Goal: Task Accomplishment & Management: Use online tool/utility

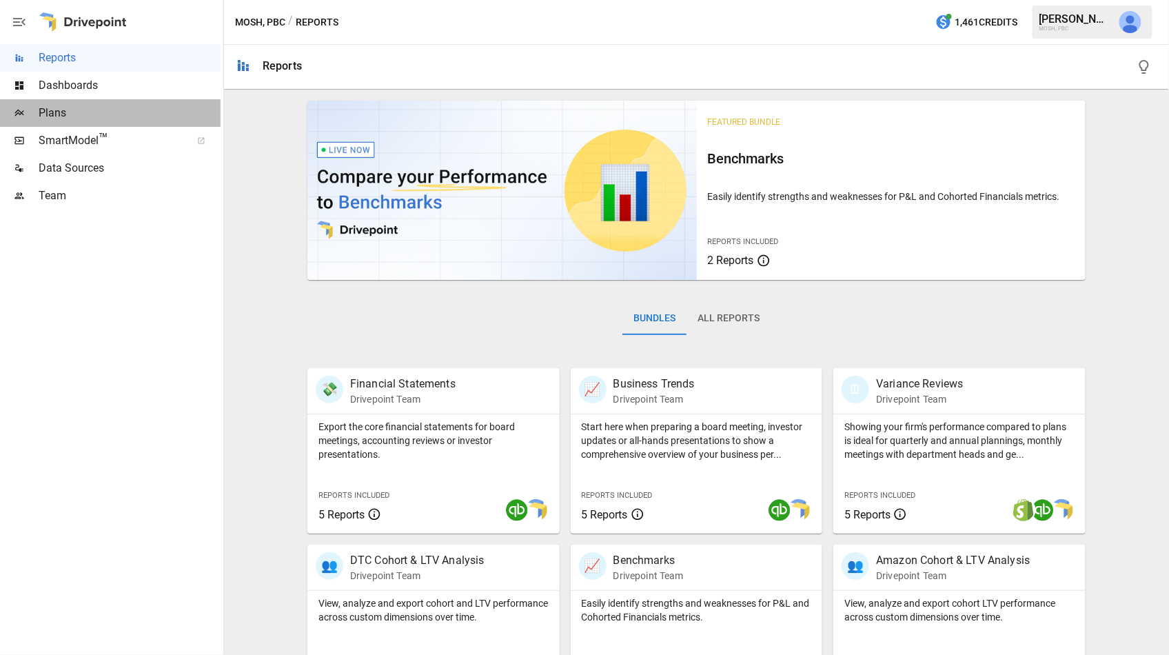
click at [49, 113] on span "Plans" at bounding box center [130, 113] width 182 height 17
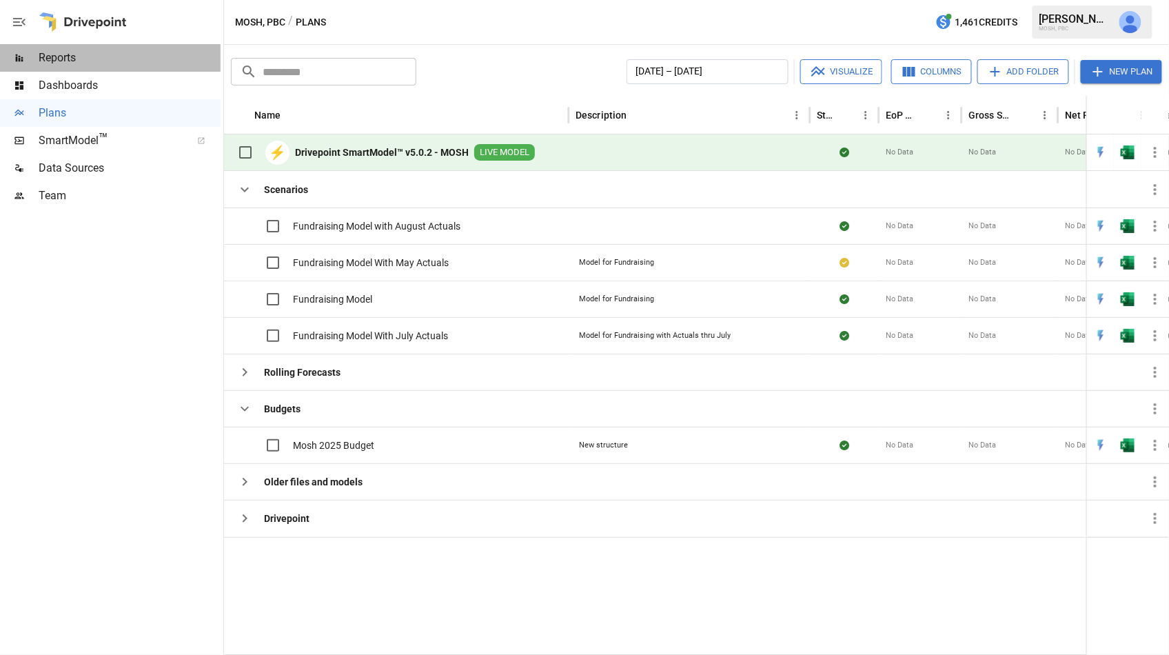
click at [74, 61] on span "Reports" at bounding box center [130, 58] width 182 height 17
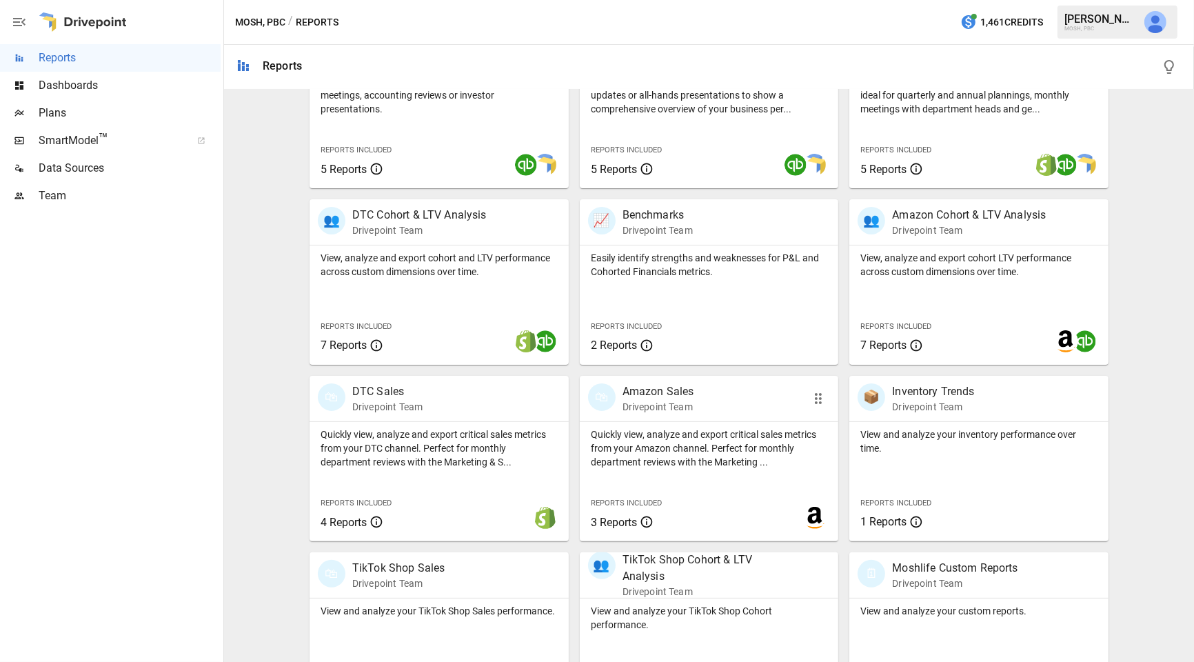
scroll to position [343, 0]
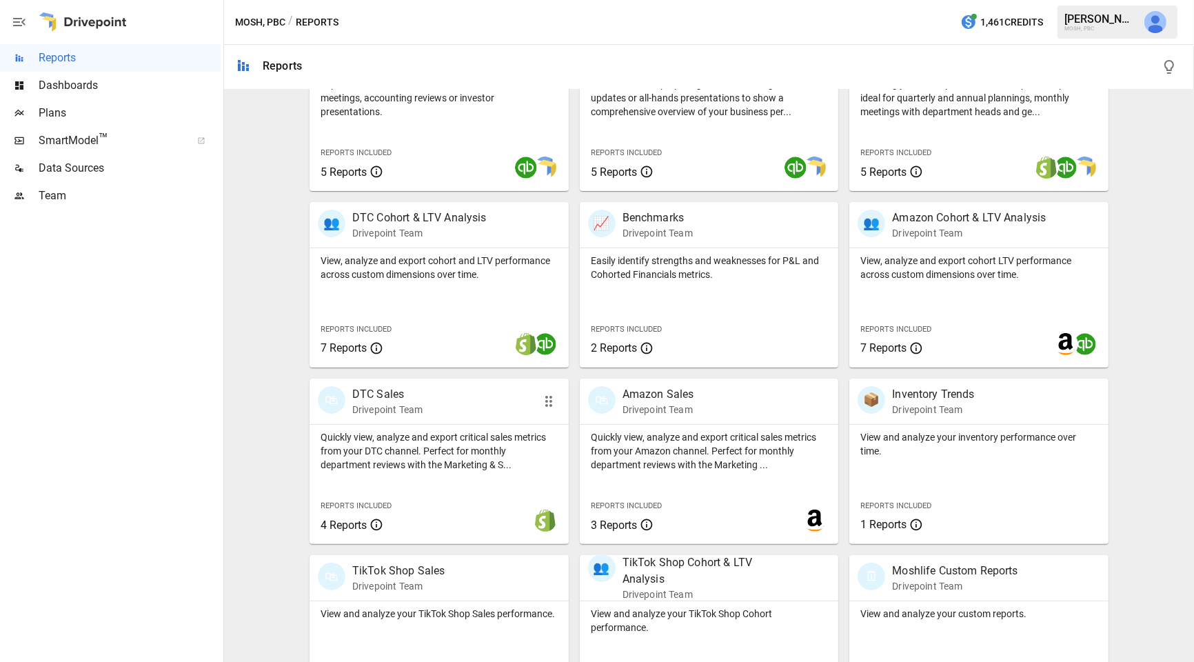
click at [455, 460] on p "Quickly view, analyze and export critical sales metrics from your DTC channel. …" at bounding box center [439, 450] width 237 height 41
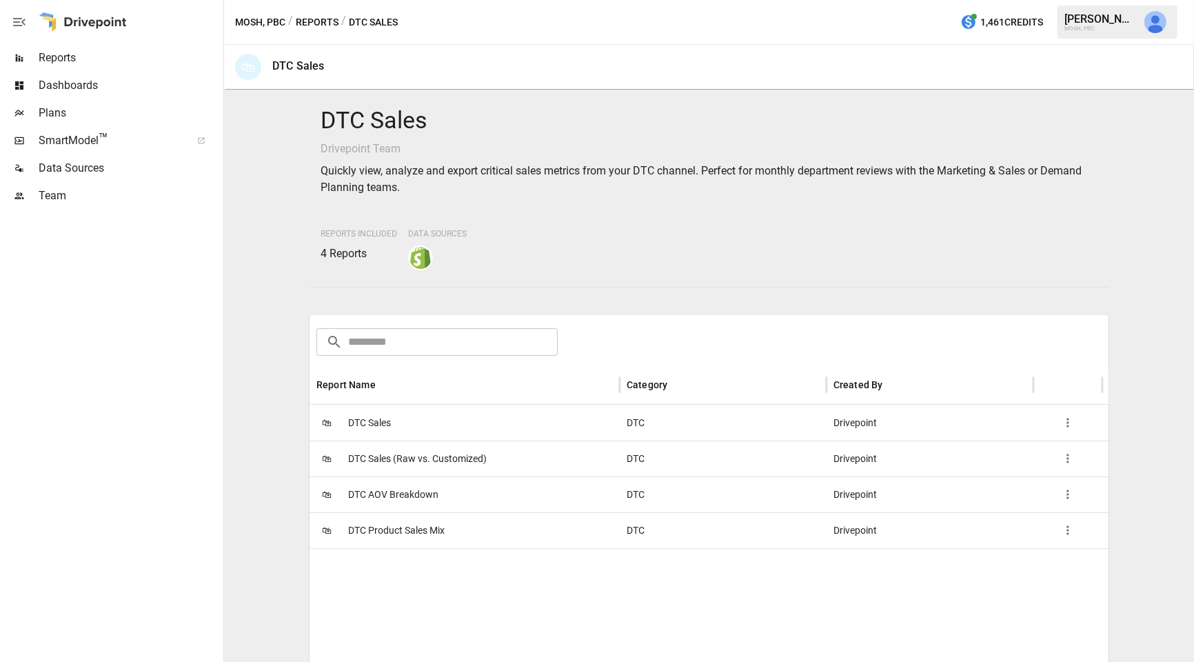
click at [330, 17] on button "Reports" at bounding box center [317, 22] width 43 height 17
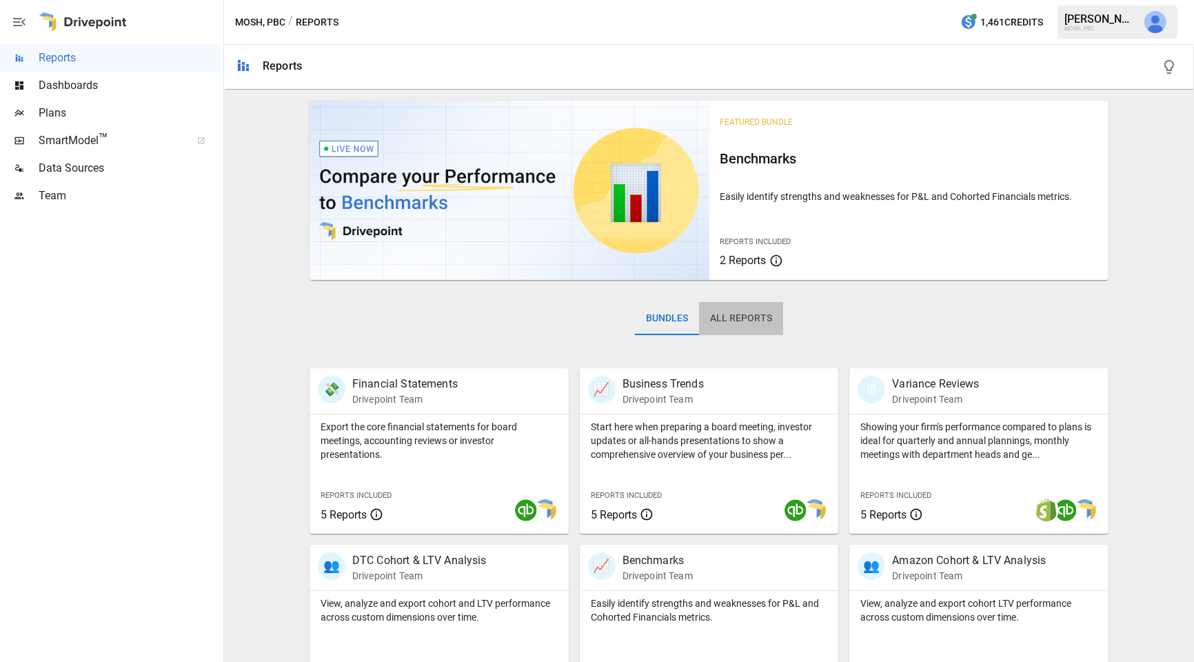
click at [753, 314] on button "All Reports" at bounding box center [741, 318] width 84 height 33
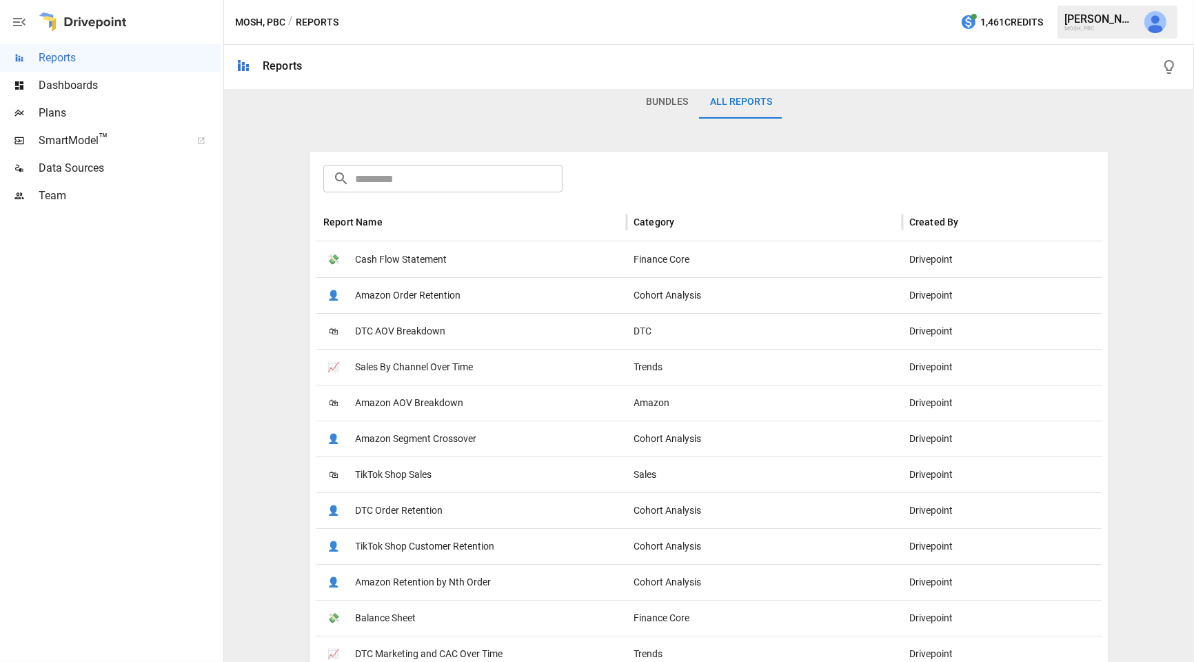
scroll to position [225, 0]
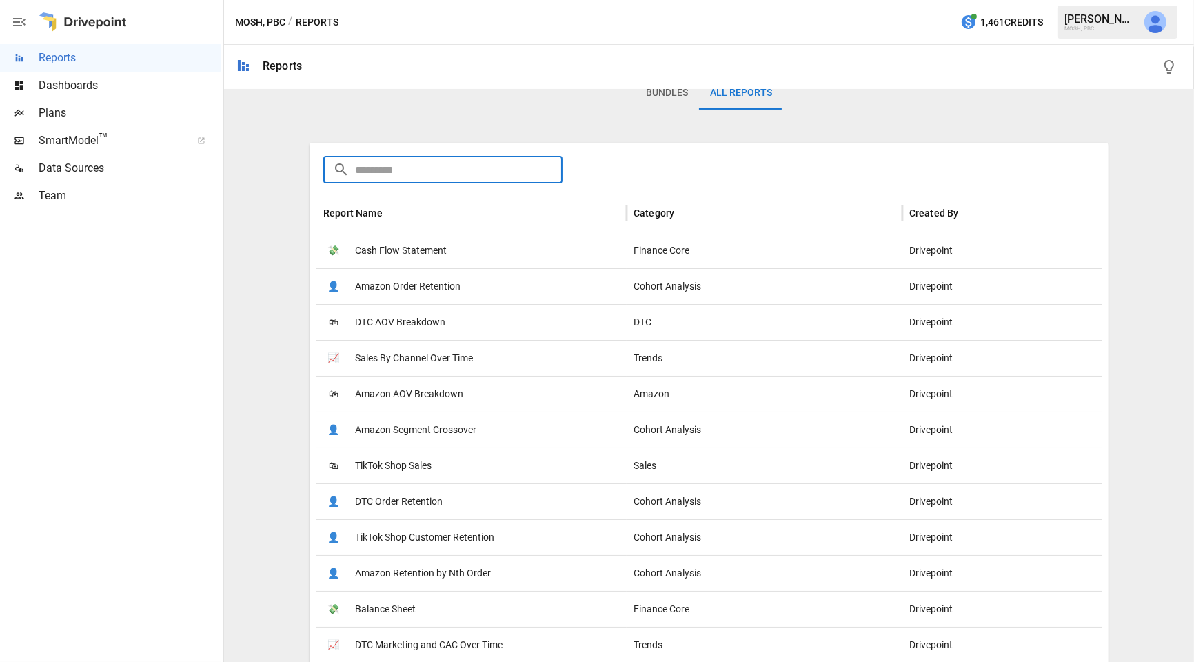
click at [436, 171] on input "text" at bounding box center [458, 170] width 207 height 28
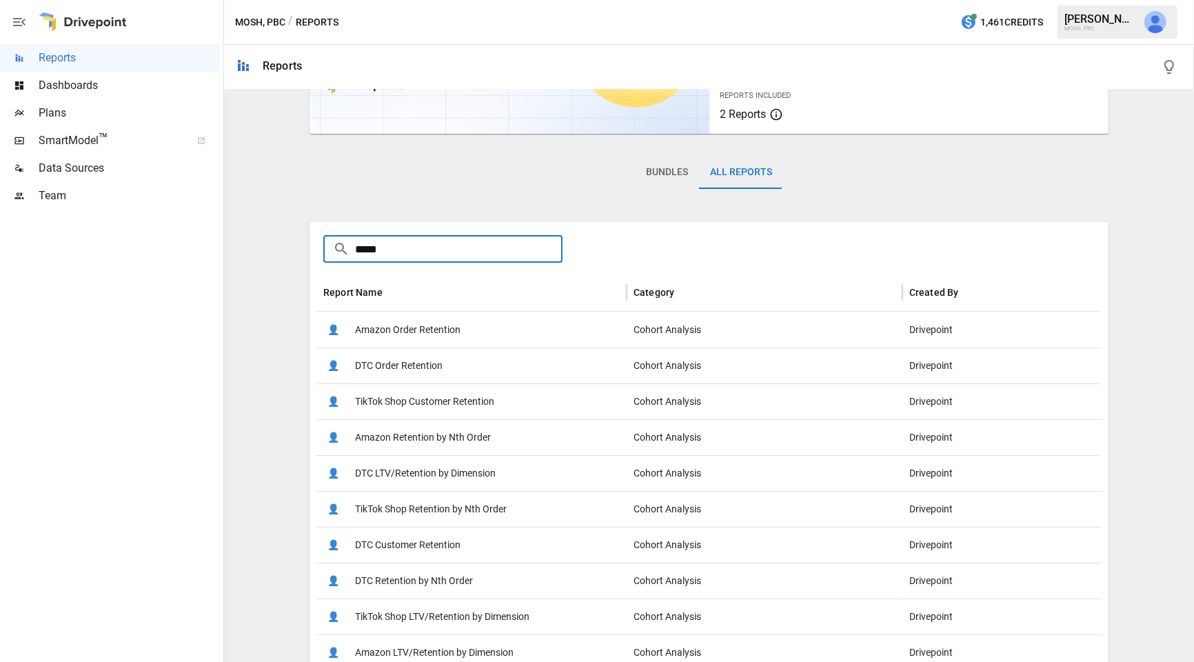
scroll to position [196, 0]
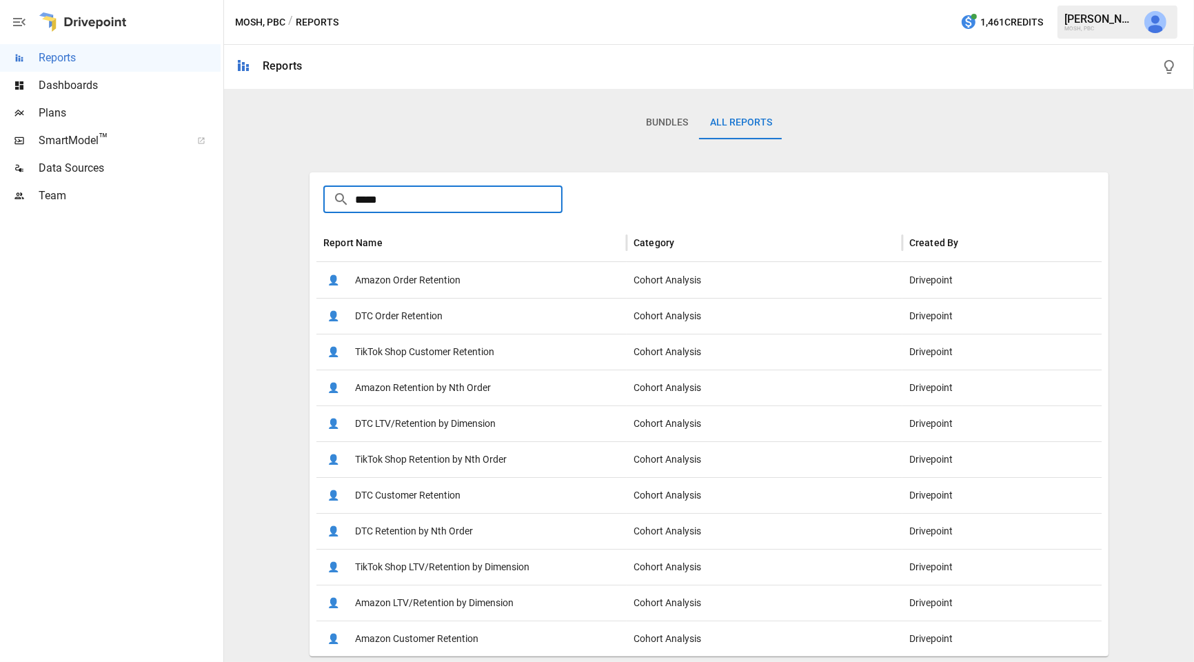
type input "*****"
click at [433, 531] on span "DTC Retention by Nth Order" at bounding box center [414, 531] width 118 height 35
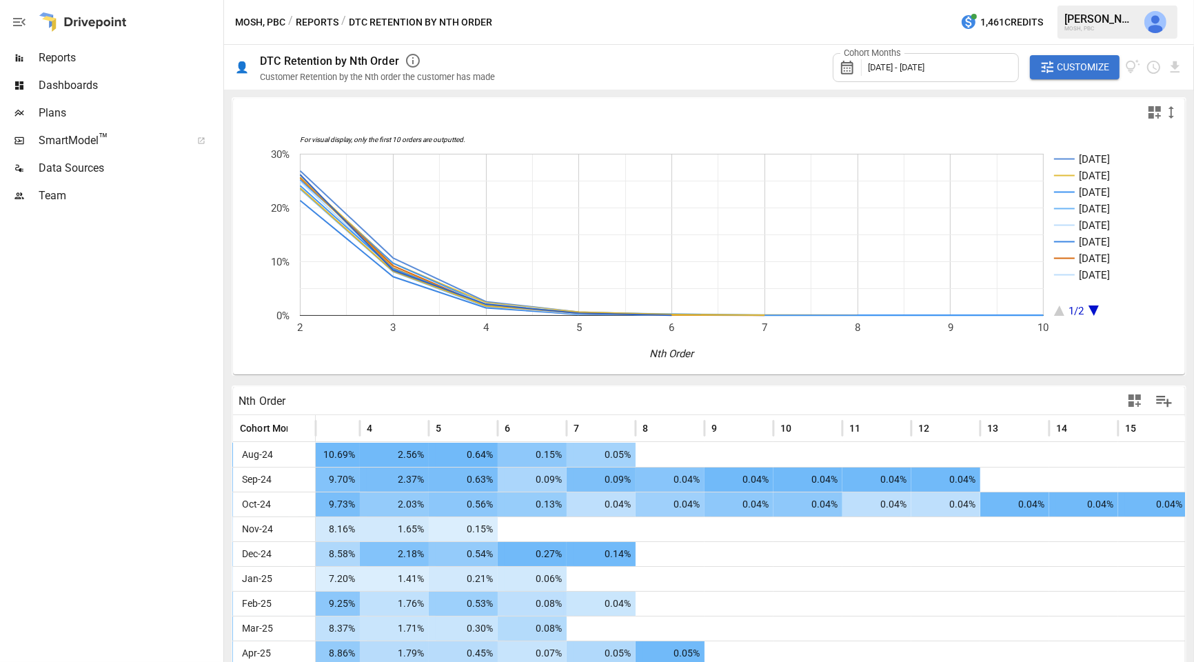
click at [964, 64] on div "Cohort Months [DATE] - [DATE]" at bounding box center [926, 67] width 186 height 29
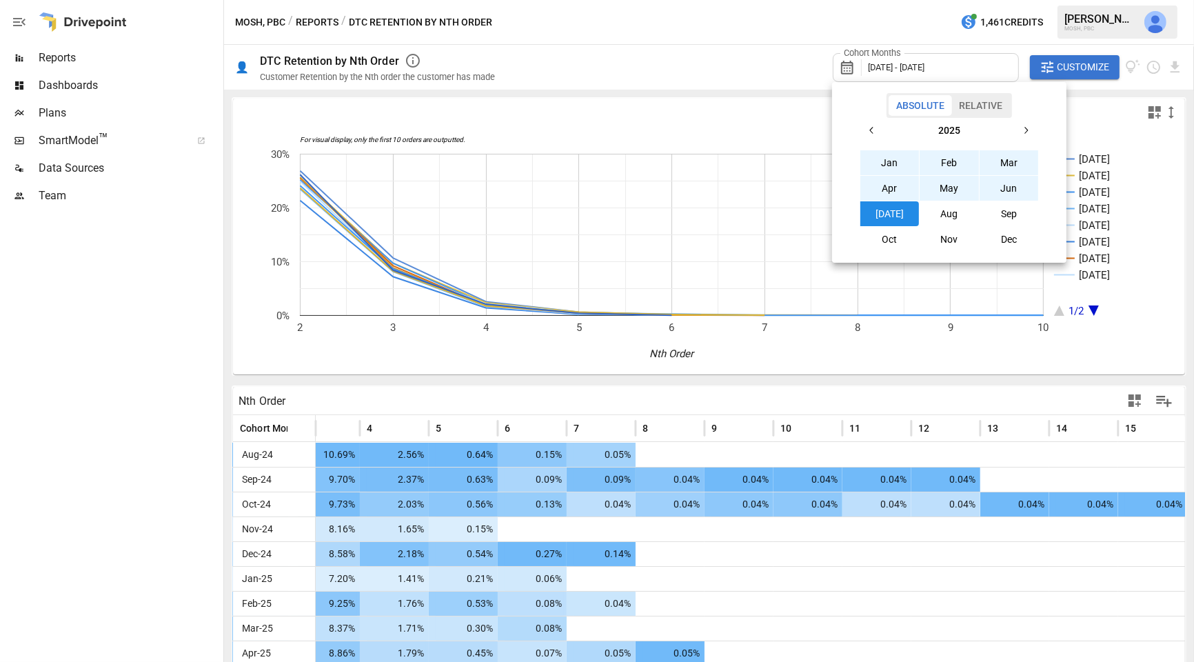
click at [1077, 94] on div at bounding box center [597, 331] width 1194 height 662
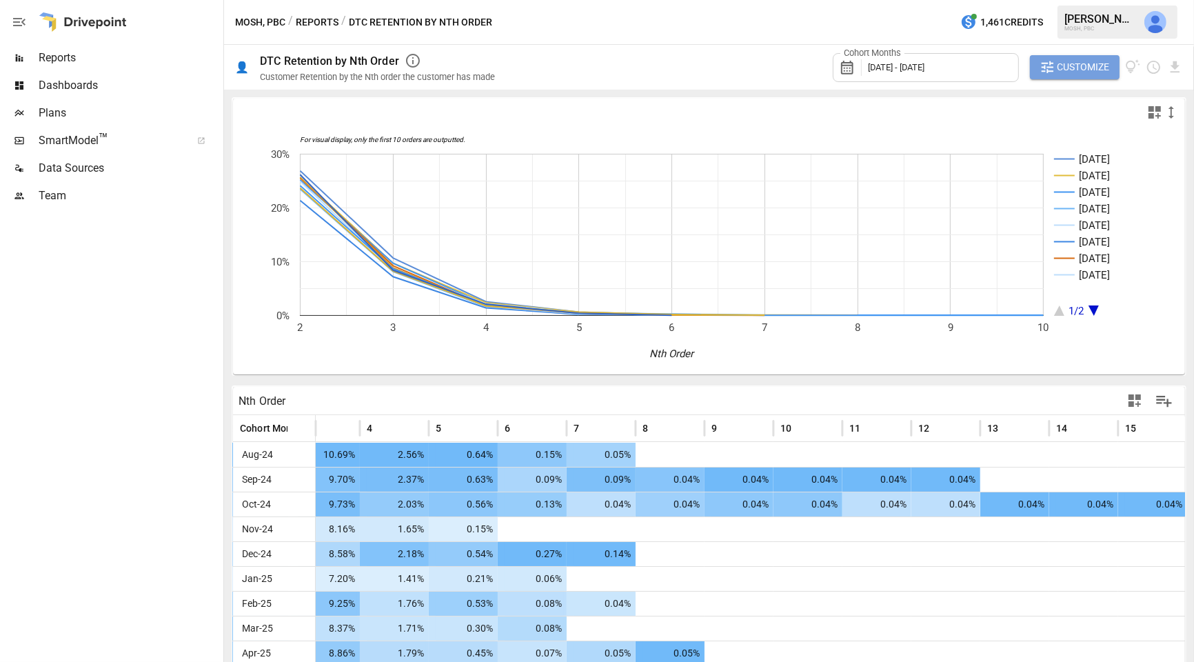
click at [1075, 78] on button "Customize" at bounding box center [1075, 67] width 90 height 25
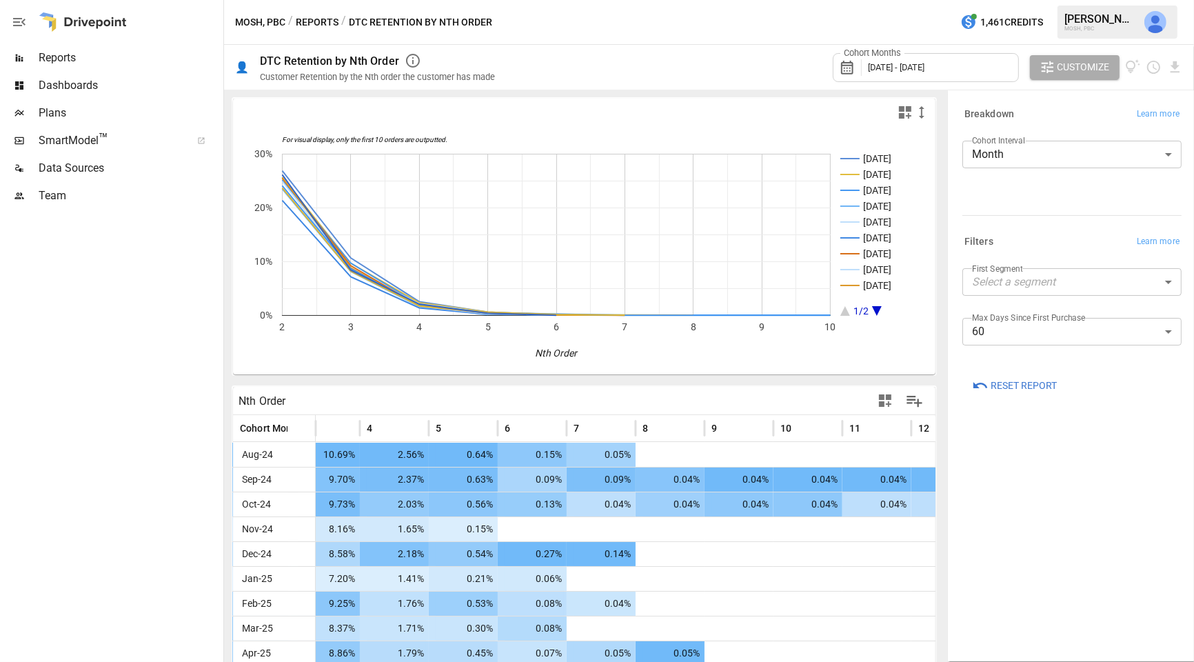
click at [1066, 0] on body "Reports Dashboards Plans SmartModel ™ Data Sources Team MOSH, PBC / Reports / D…" at bounding box center [597, 0] width 1194 height 0
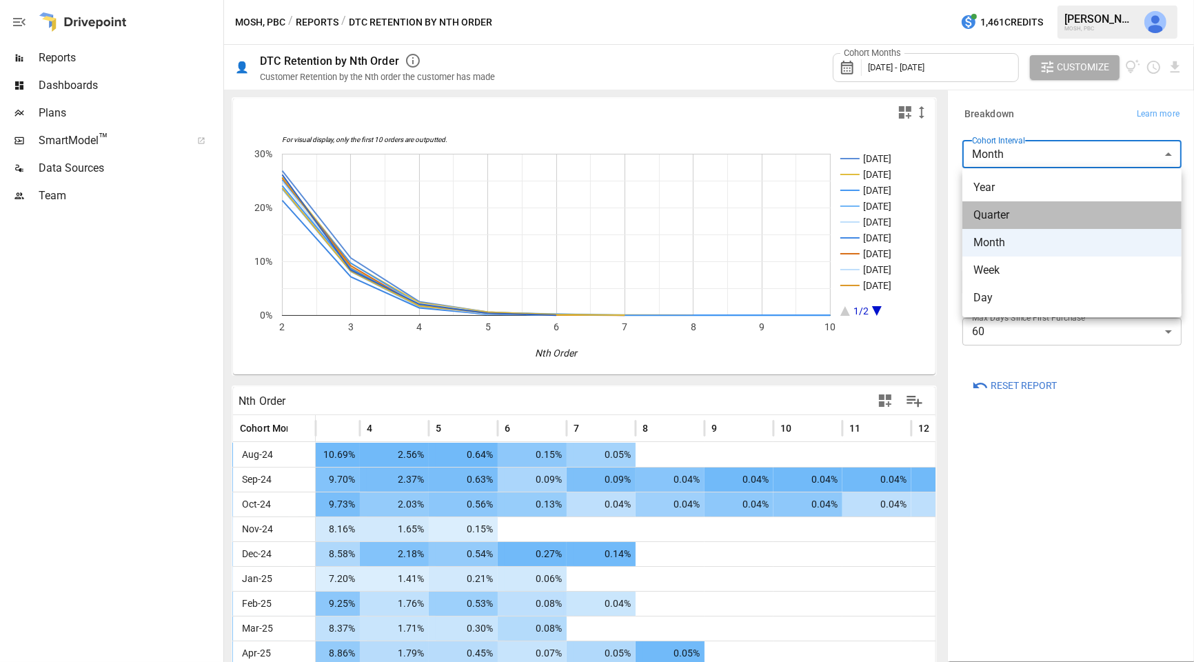
click at [1046, 205] on li "Quarter" at bounding box center [1071, 215] width 219 height 28
type input "*******"
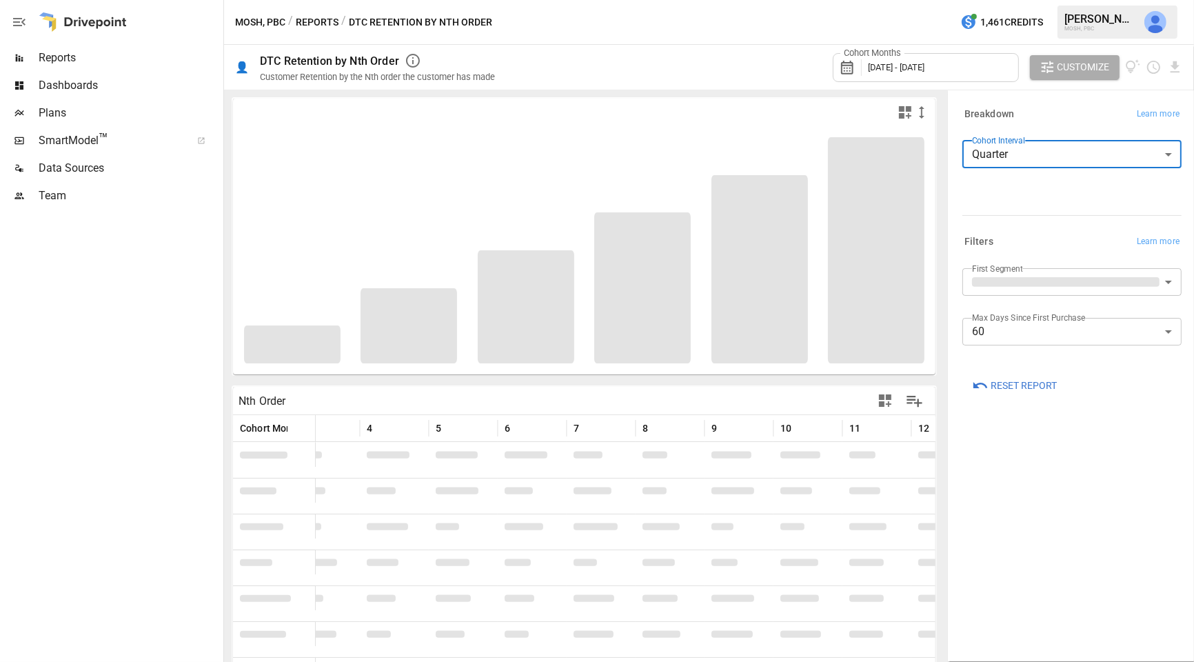
click at [1047, 0] on body "Reports Dashboards Plans SmartModel ™ Data Sources Team MOSH, PBC / Reports / D…" at bounding box center [597, 0] width 1194 height 0
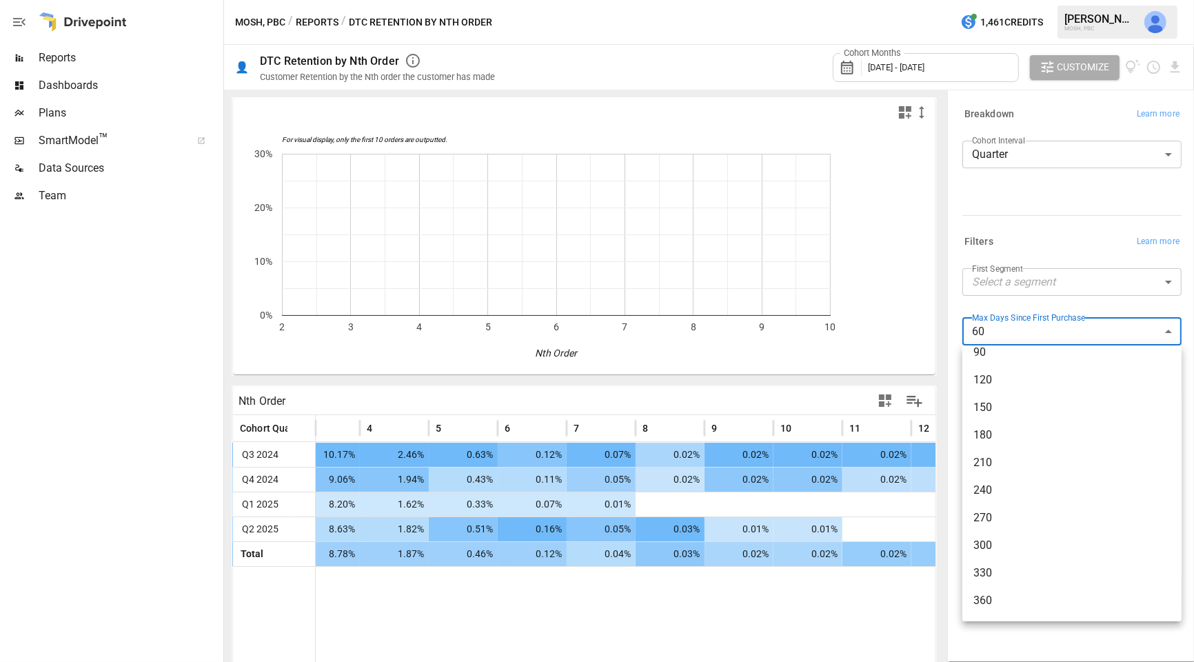
scroll to position [150, 0]
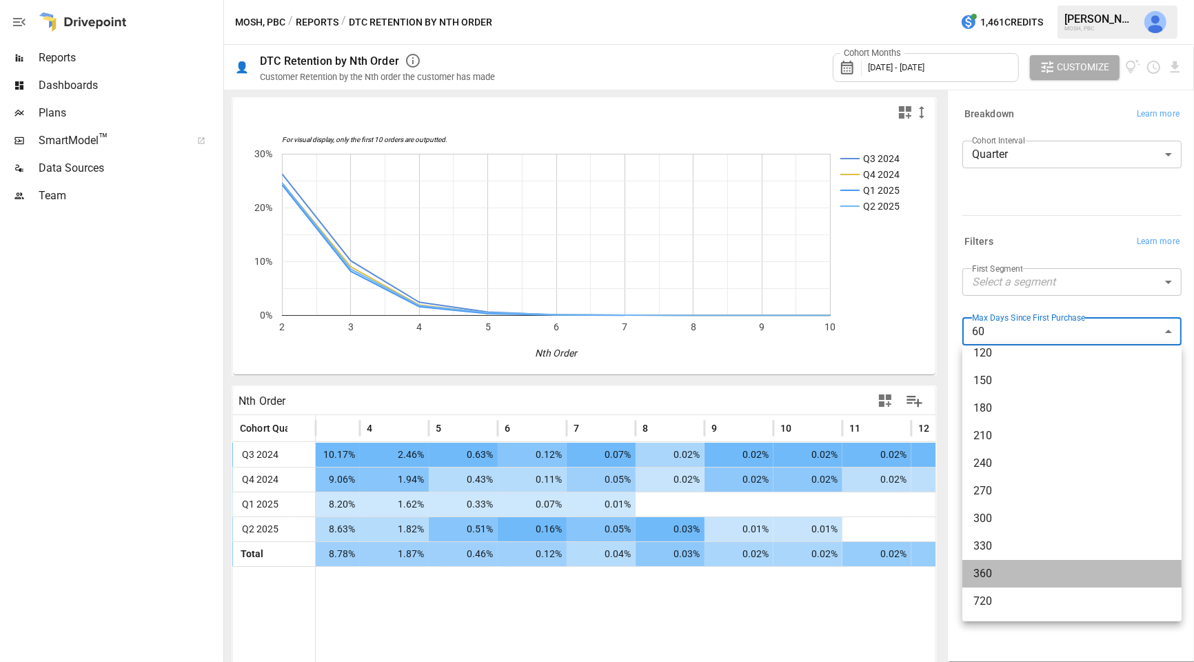
click at [1022, 573] on span "360" at bounding box center [1071, 573] width 197 height 17
type input "***"
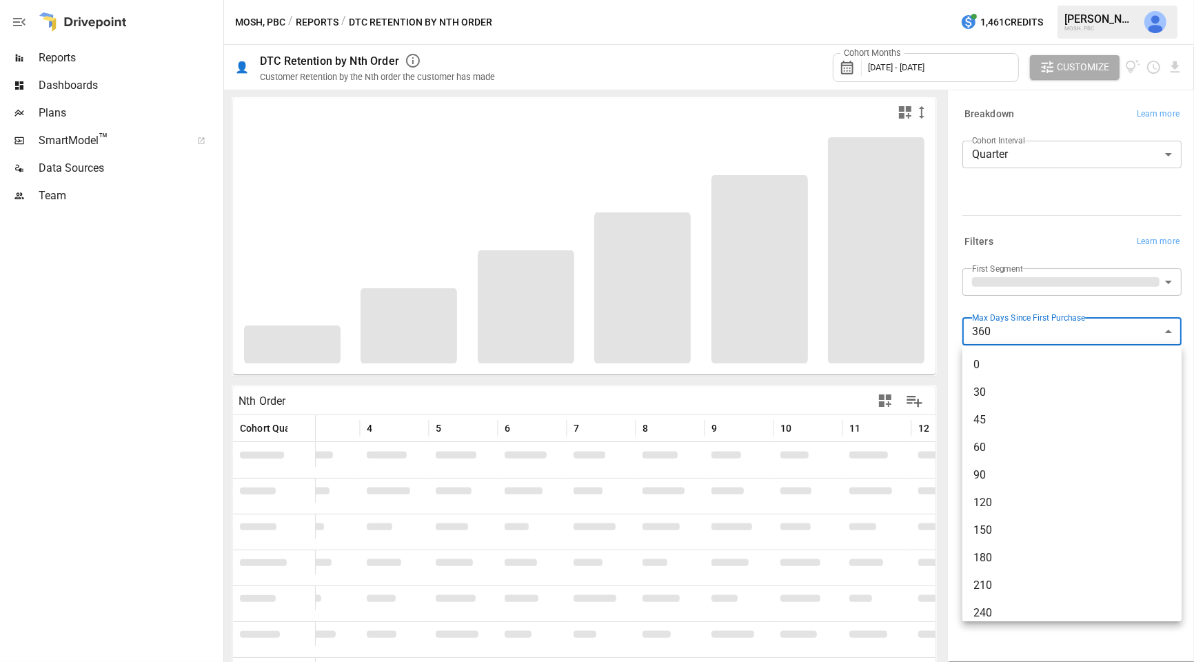
click at [1074, 0] on body "Reports Dashboards Plans SmartModel ™ Data Sources Team MOSH, PBC / Reports / D…" at bounding box center [597, 0] width 1194 height 0
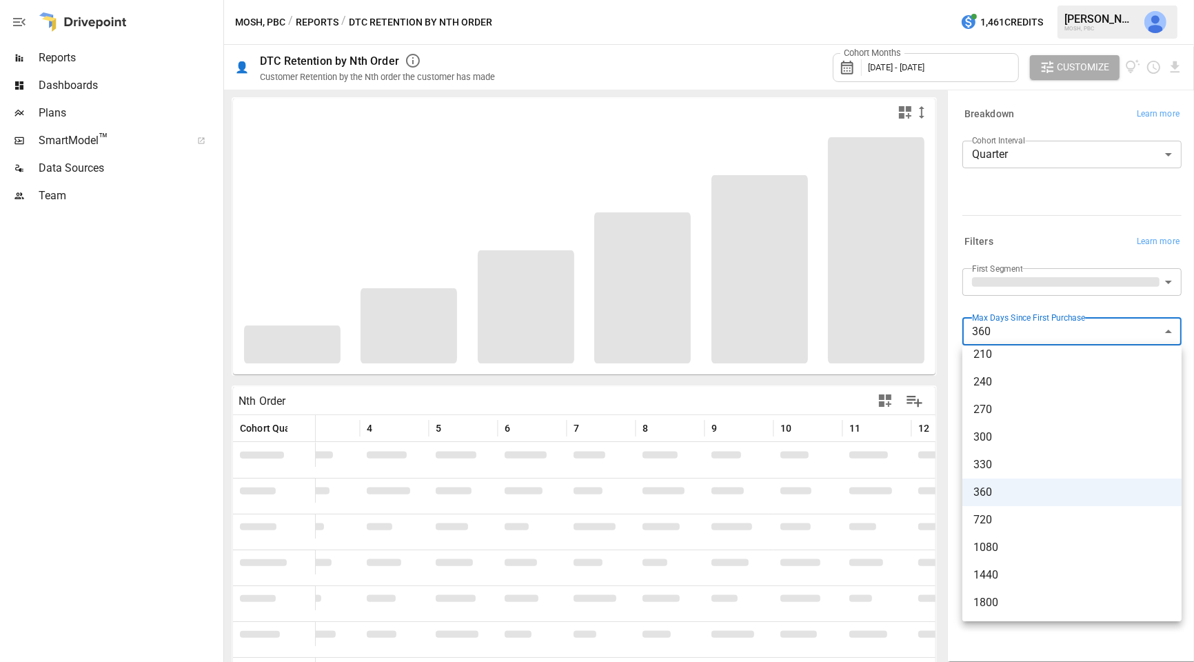
click at [1013, 230] on div at bounding box center [597, 331] width 1194 height 662
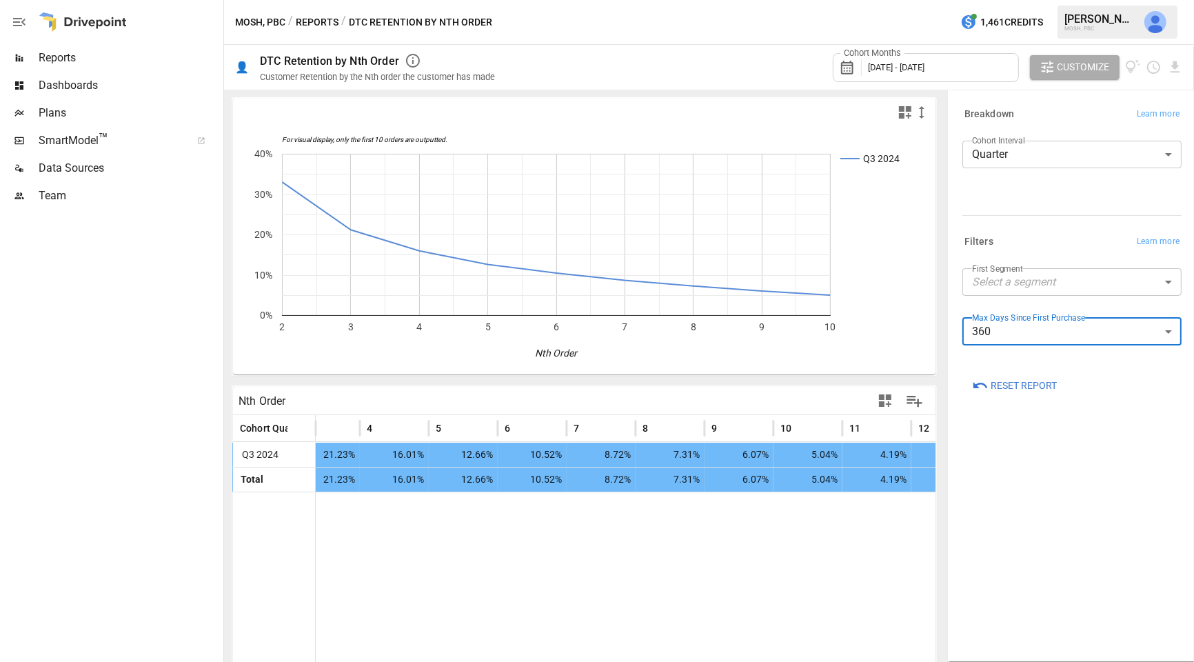
click at [986, 60] on div "Cohort Months [DATE] - [DATE]" at bounding box center [926, 67] width 186 height 29
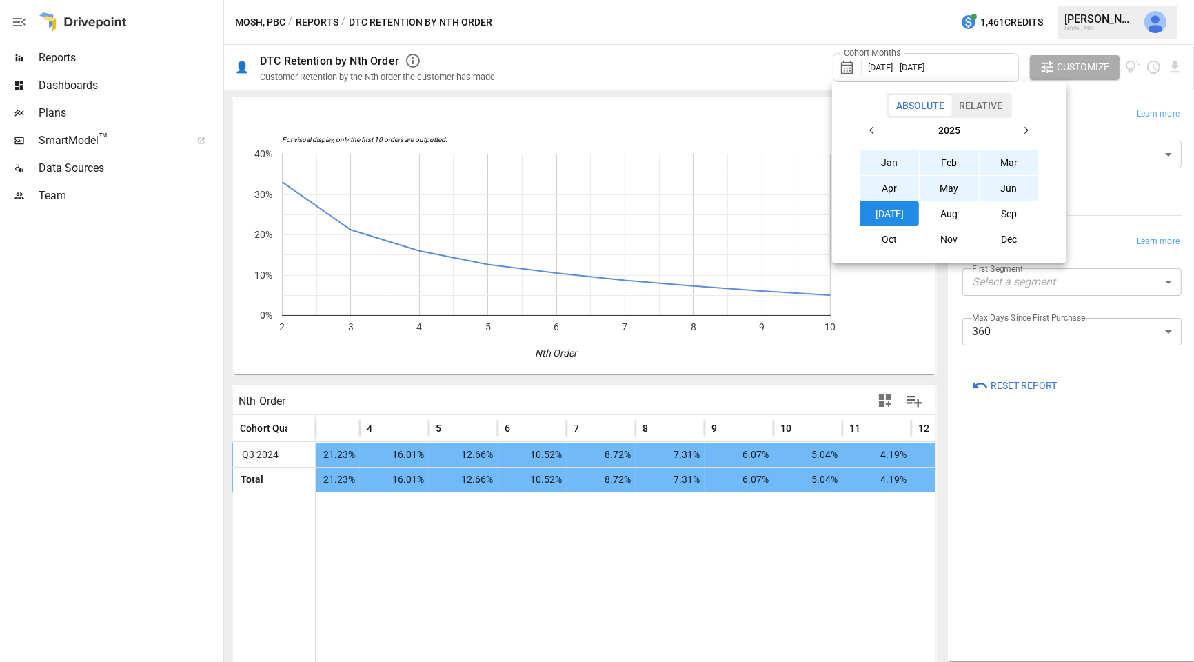
click at [877, 125] on icon "button" at bounding box center [872, 130] width 11 height 11
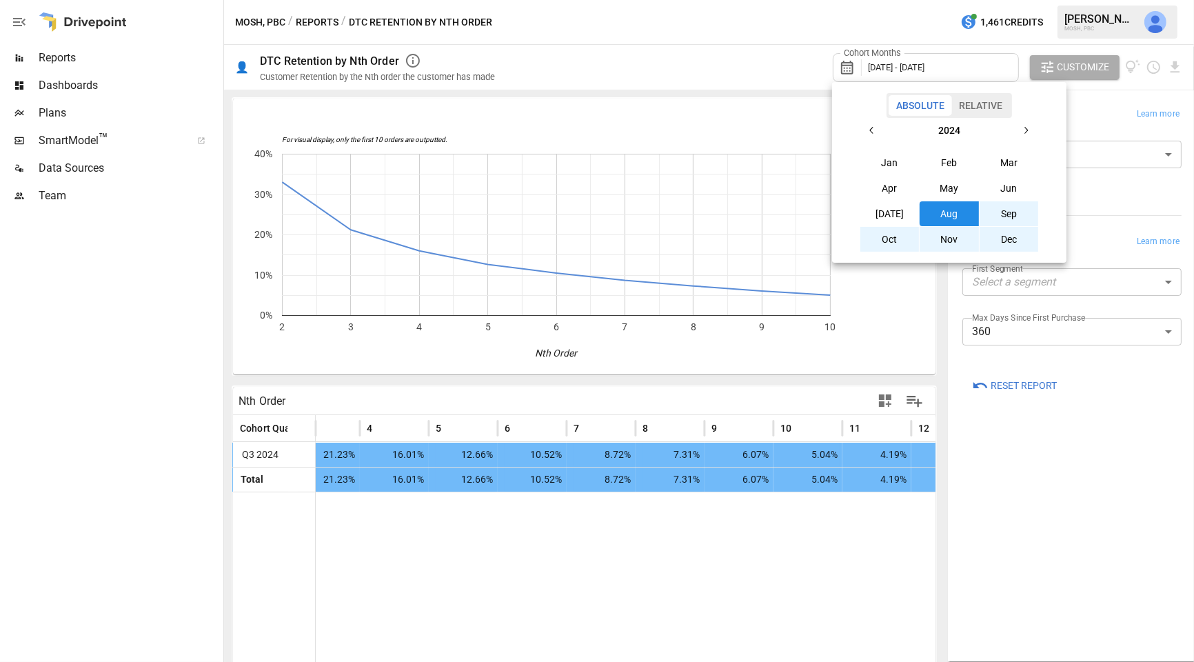
click at [877, 125] on icon "button" at bounding box center [872, 130] width 11 height 11
click at [1029, 128] on icon "button" at bounding box center [1025, 130] width 11 height 11
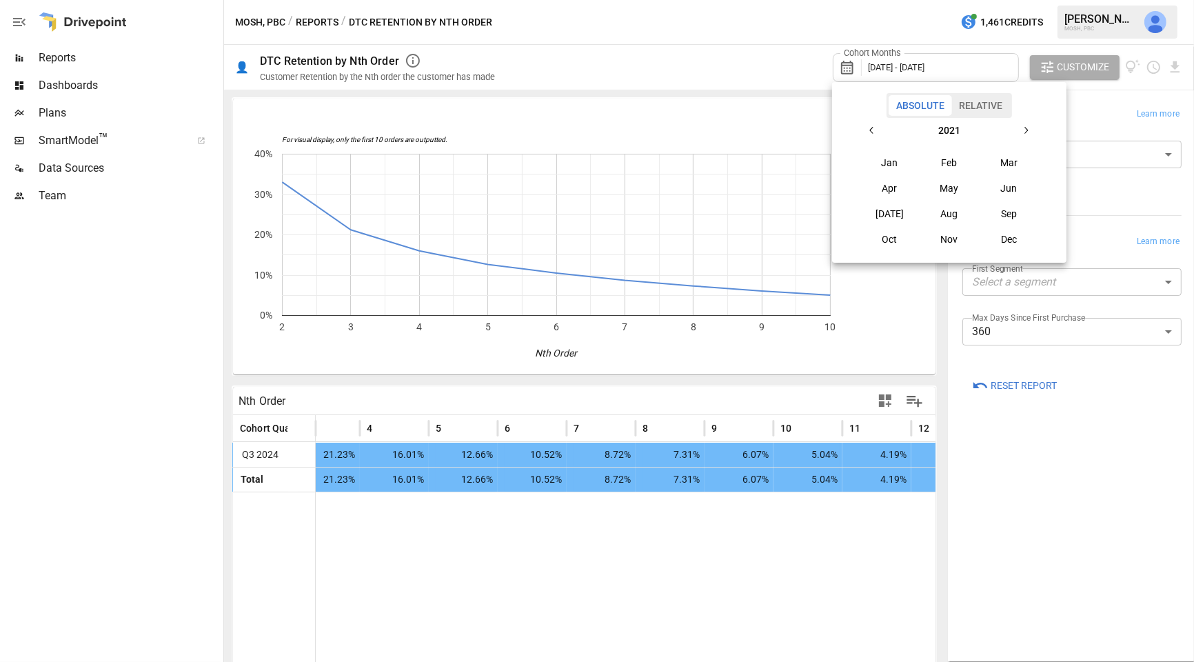
click at [895, 157] on button "Jan" at bounding box center [889, 162] width 59 height 25
click at [1029, 135] on icon "button" at bounding box center [1025, 130] width 11 height 11
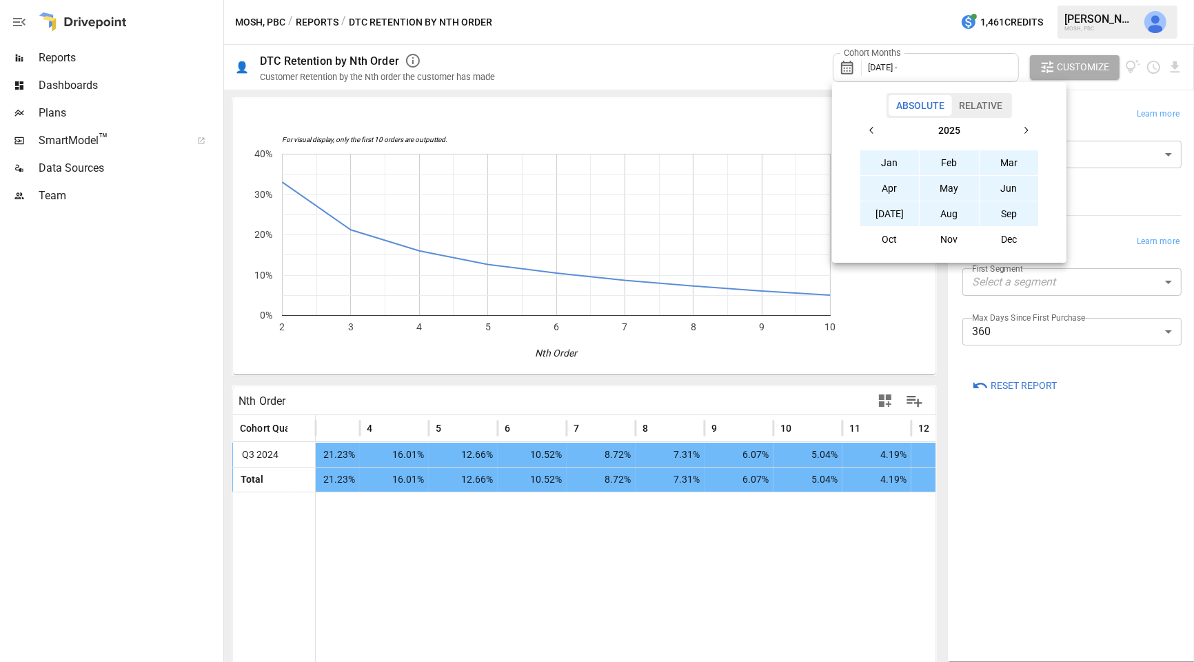
click at [1012, 212] on button "Sep" at bounding box center [1009, 213] width 59 height 25
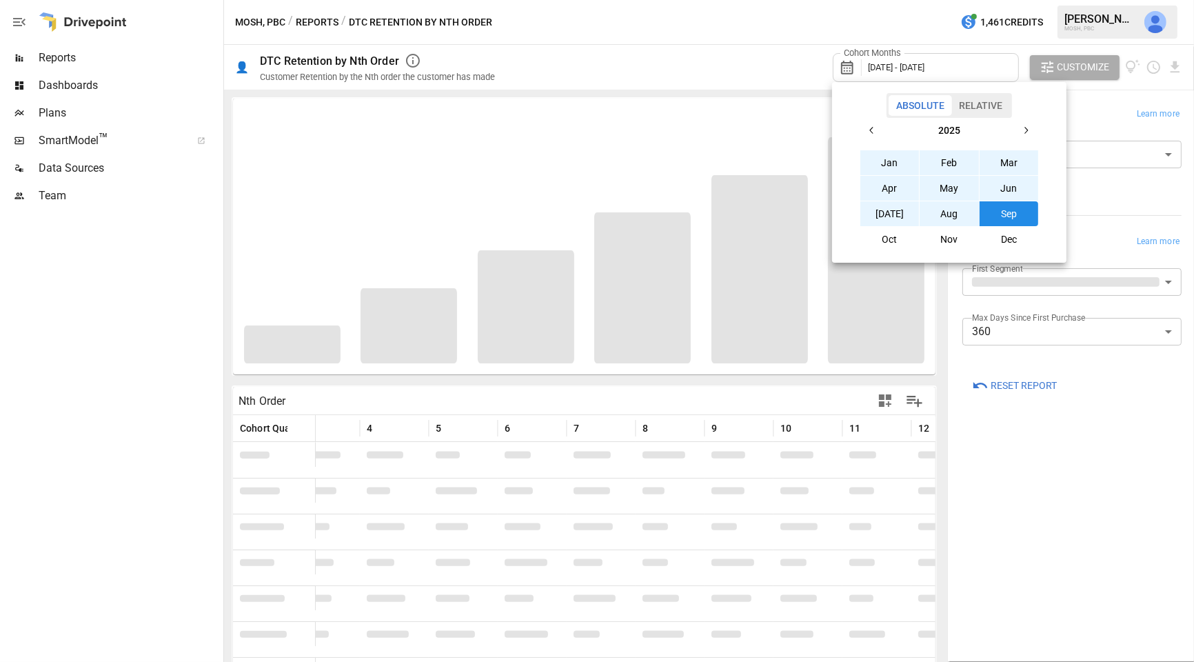
click at [1112, 194] on div at bounding box center [597, 331] width 1194 height 662
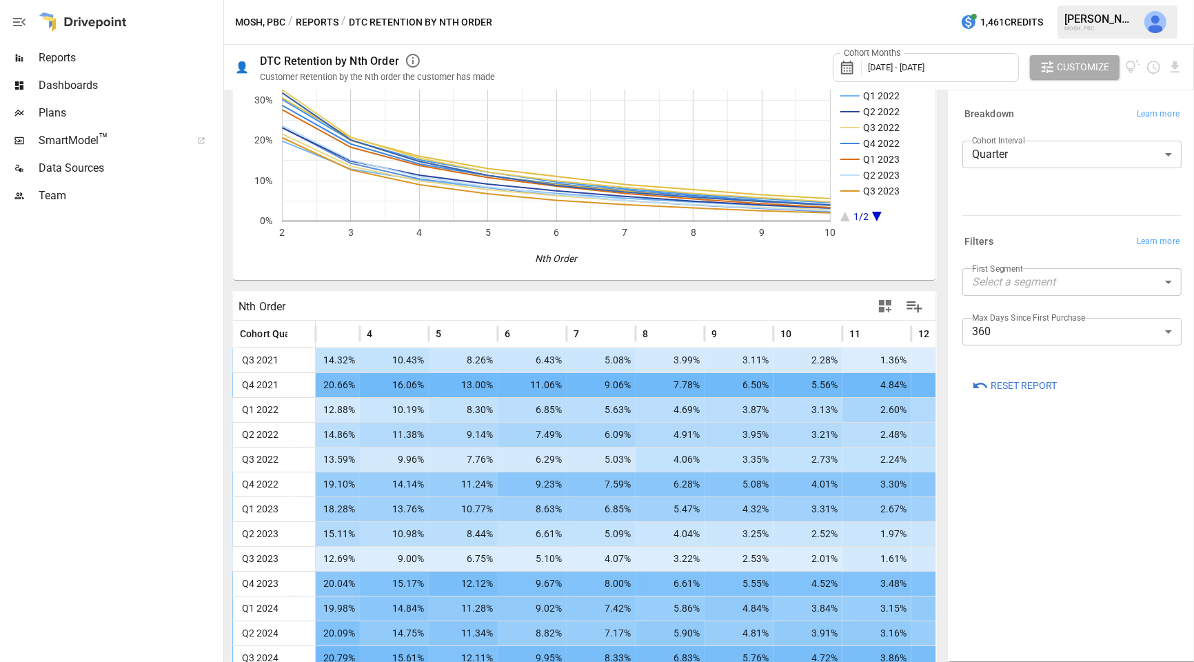
scroll to position [134, 0]
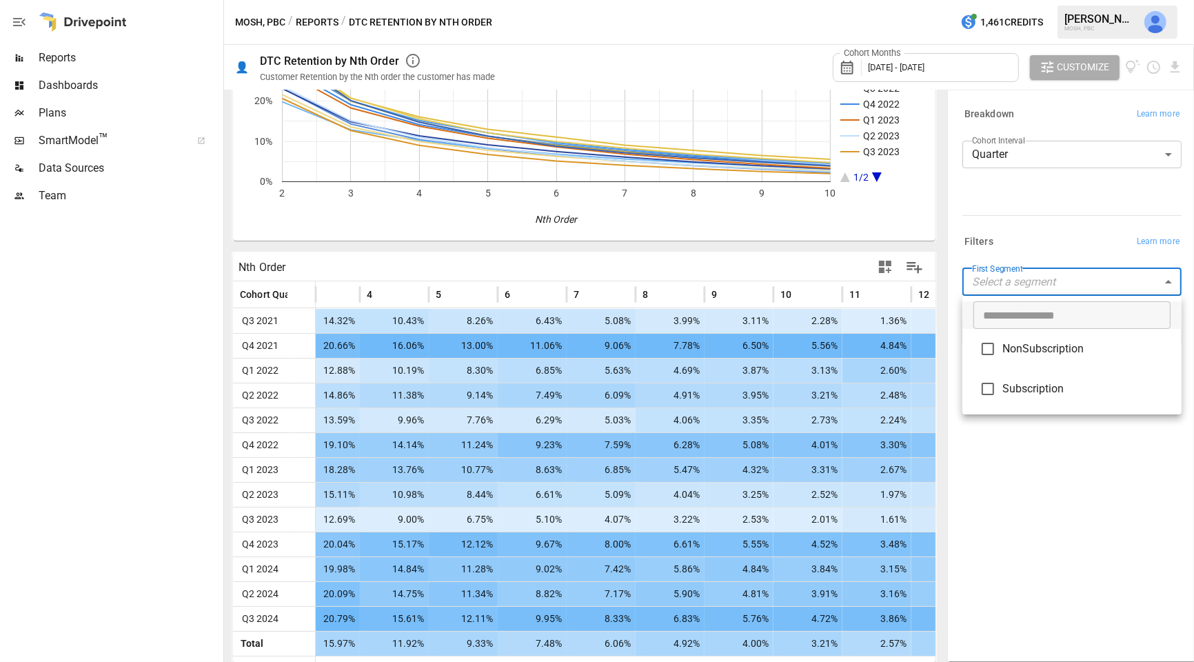
click at [1004, 0] on body "Reports Dashboards Plans SmartModel ™ Data Sources Team MOSH, PBC / Reports / D…" at bounding box center [597, 0] width 1194 height 0
click at [1039, 242] on div at bounding box center [597, 331] width 1194 height 662
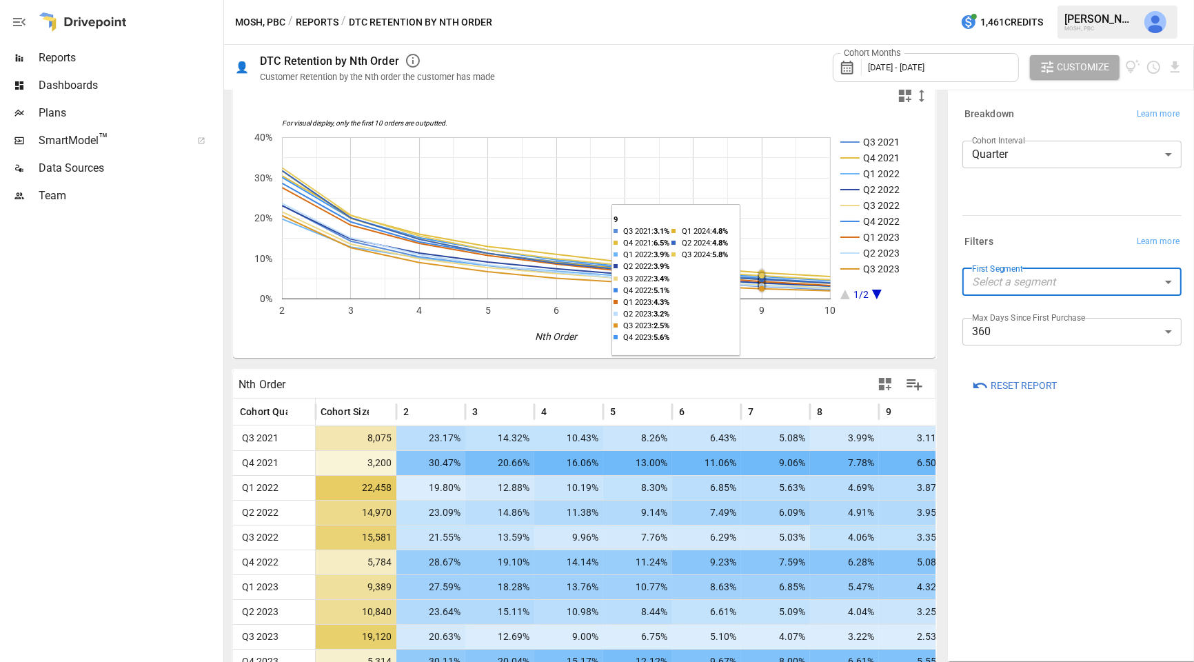
scroll to position [0, 0]
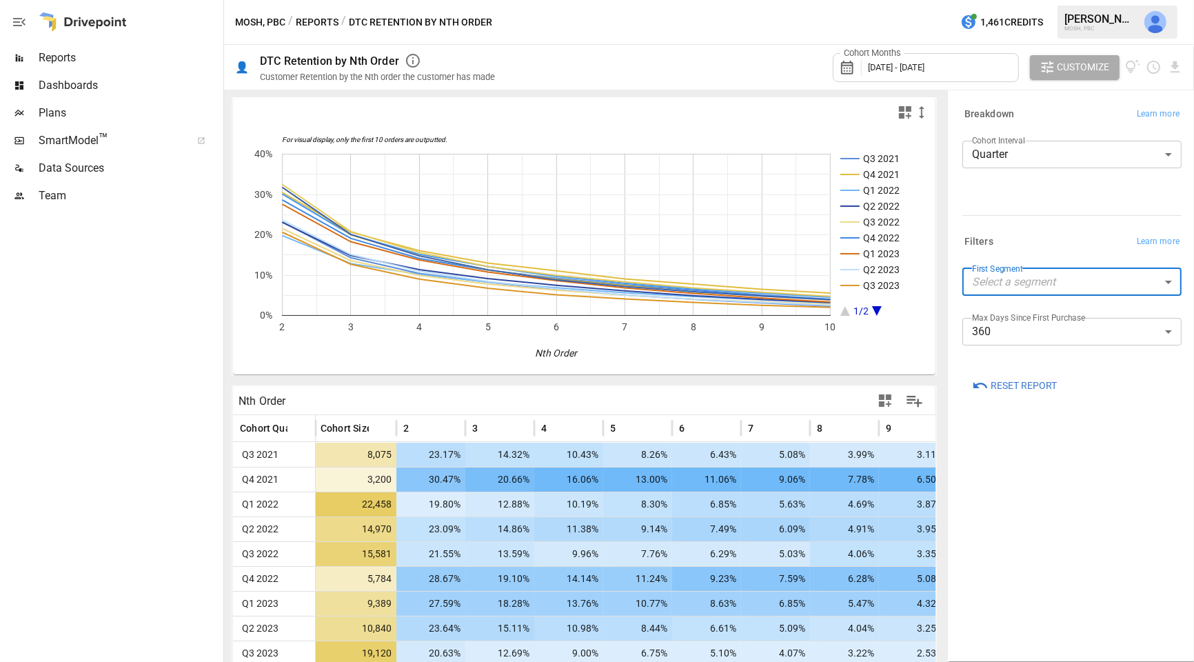
click at [1019, 232] on div "Filters Learn more" at bounding box center [1071, 241] width 219 height 19
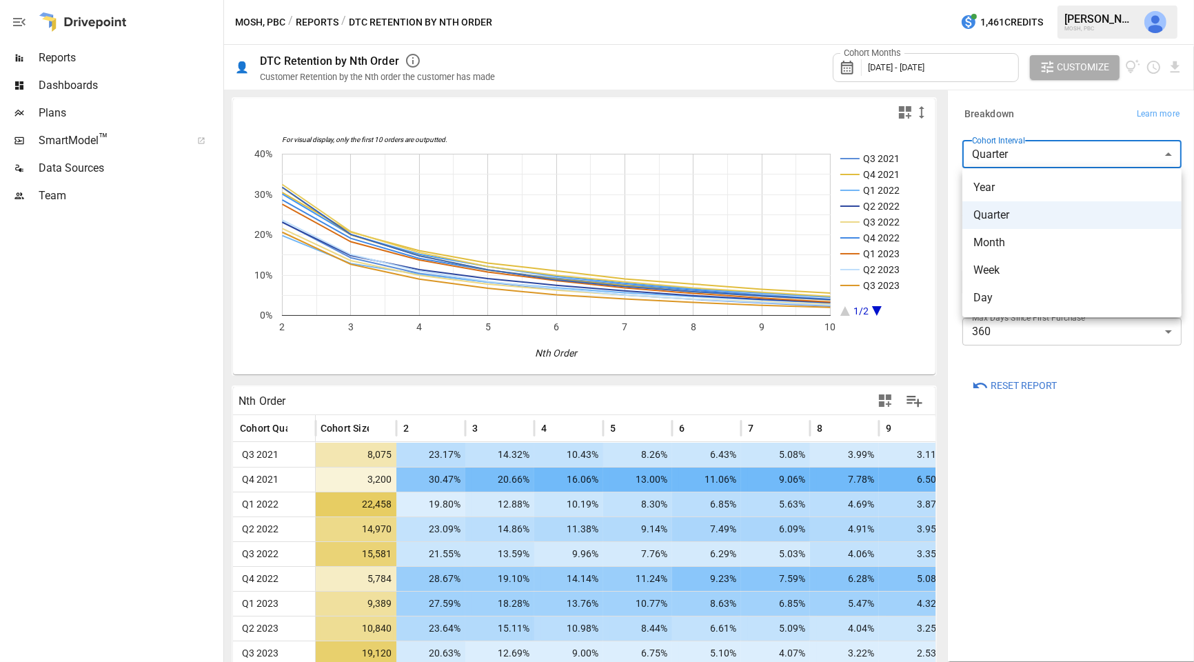
click at [1040, 0] on body "Reports Dashboards Plans SmartModel ™ Data Sources Team MOSH, PBC / Reports / D…" at bounding box center [597, 0] width 1194 height 0
click at [1013, 187] on span "Year" at bounding box center [1071, 187] width 197 height 17
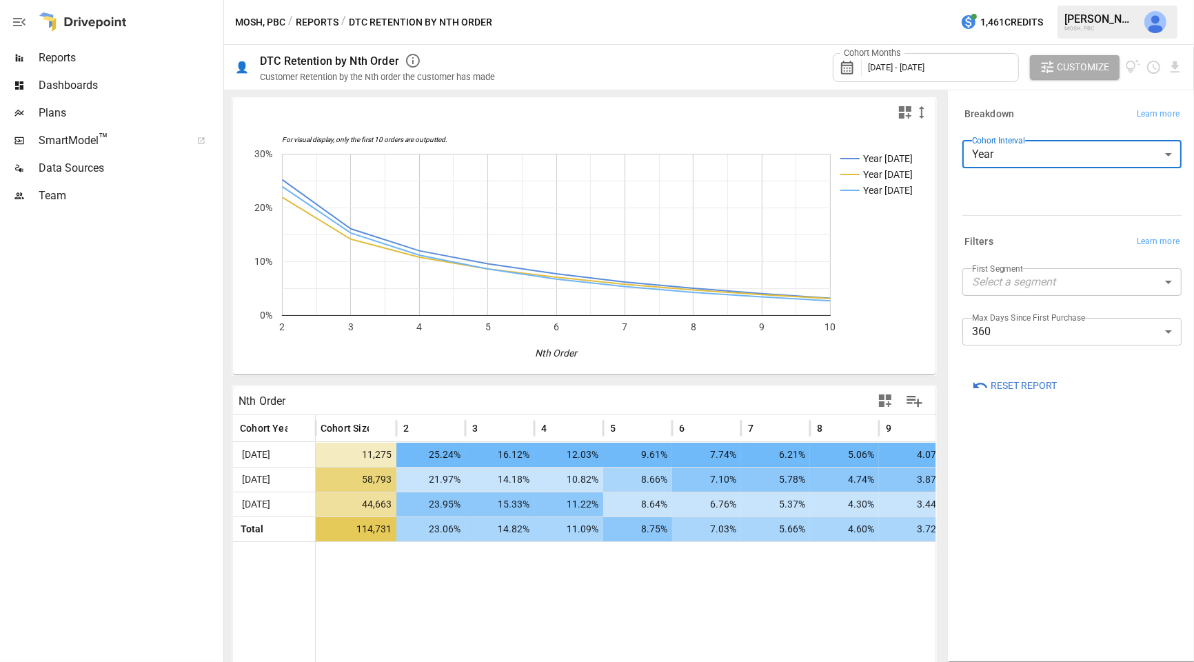
click at [1046, 0] on body "Reports Dashboards Plans SmartModel ™ Data Sources Team MOSH, PBC / Reports / D…" at bounding box center [597, 0] width 1194 height 0
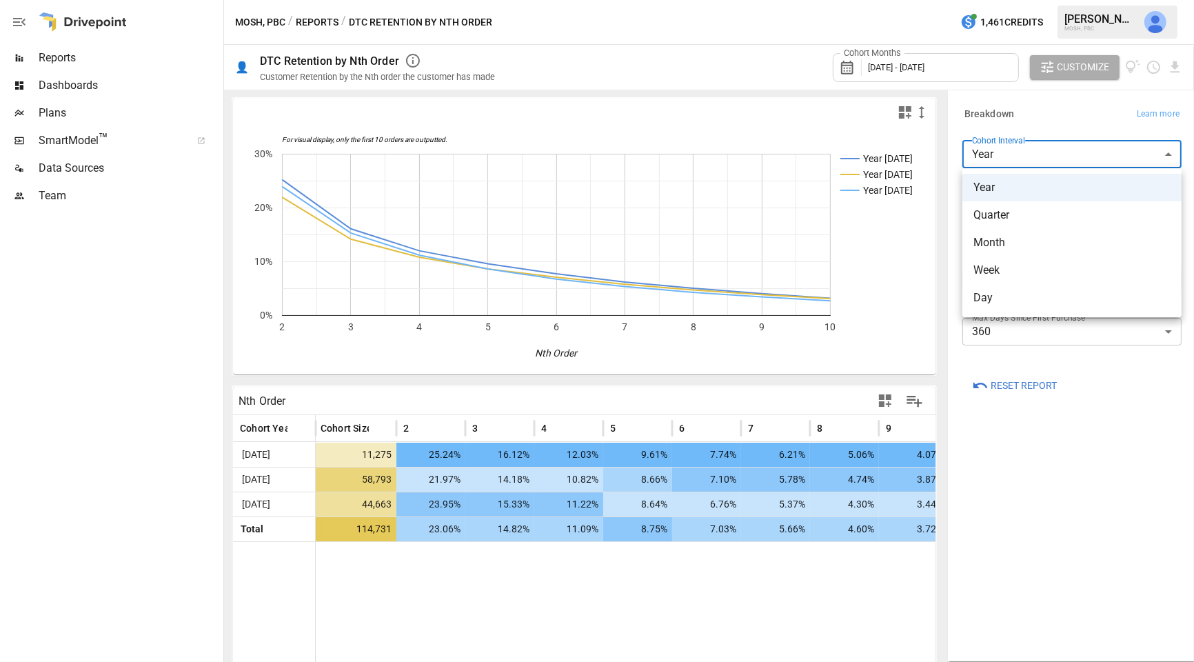
click at [1031, 239] on span "Month" at bounding box center [1071, 242] width 197 height 17
type input "*****"
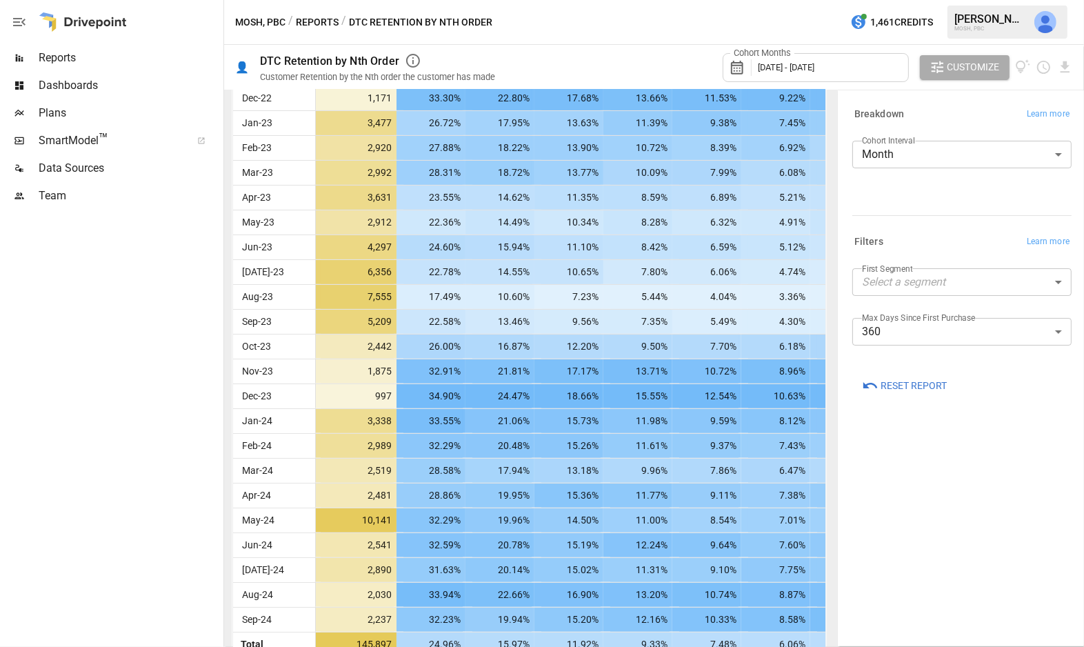
scroll to position [0, 2]
